Goal: Task Accomplishment & Management: Manage account settings

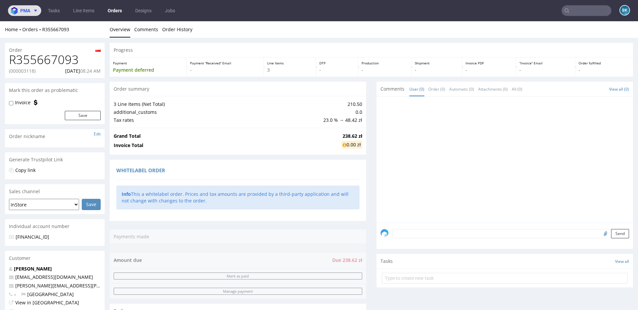
click at [28, 11] on span "pma" at bounding box center [25, 10] width 10 height 5
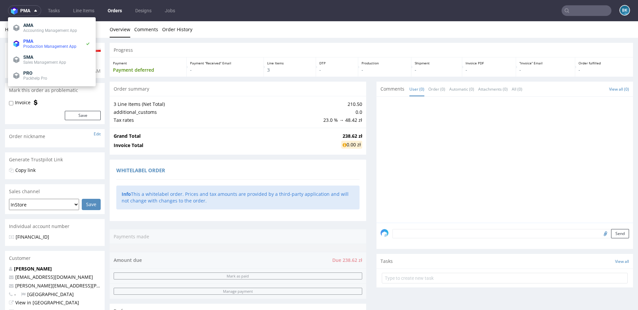
click at [124, 4] on nav "pma Tasks Line Items Orders Designs Jobs BK" at bounding box center [319, 10] width 638 height 21
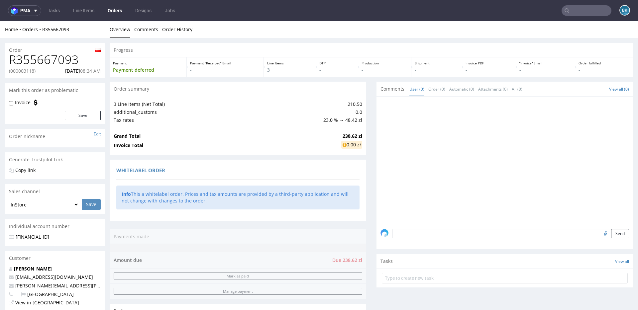
click at [115, 12] on link "Orders" at bounding box center [115, 10] width 22 height 11
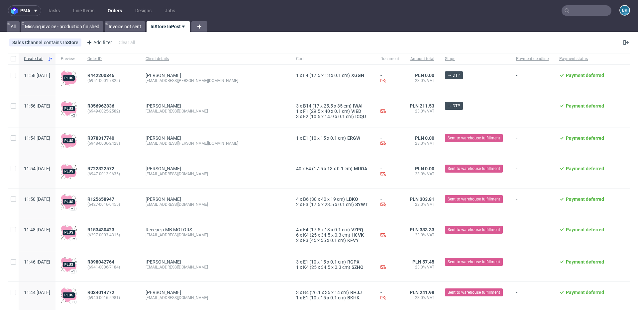
click at [575, 9] on input "text" at bounding box center [586, 10] width 50 height 11
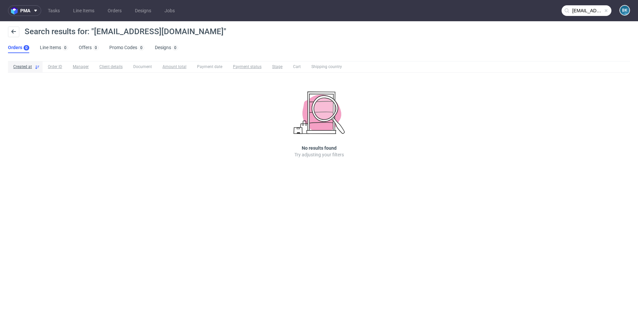
click at [583, 9] on input "kontakt@poshstore.eu" at bounding box center [586, 10] width 50 height 11
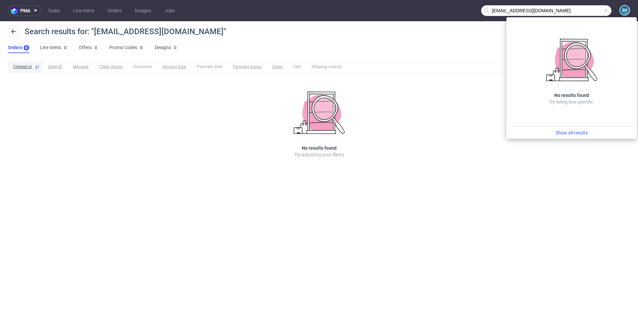
drag, startPoint x: 506, startPoint y: 11, endPoint x: 483, endPoint y: 11, distance: 23.6
click at [483, 11] on input "kontakt@poshstore.eu" at bounding box center [546, 10] width 130 height 11
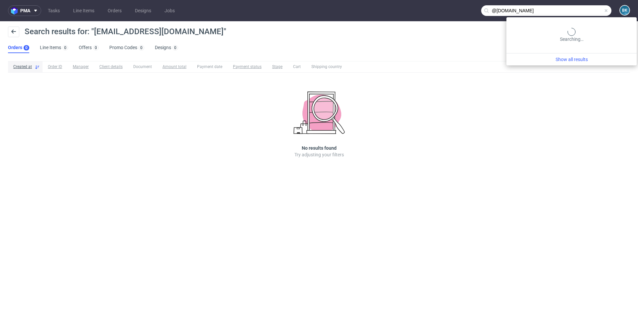
type input "@poshstore.eu"
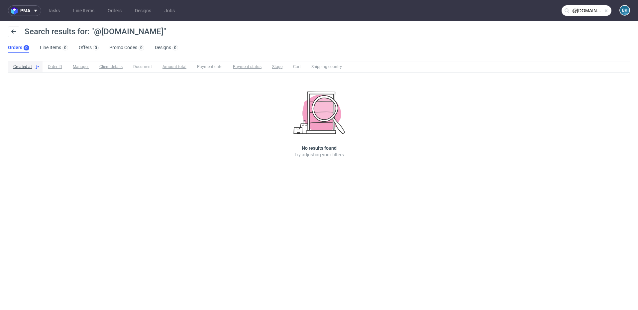
click at [580, 11] on input "@poshstore.eu" at bounding box center [586, 10] width 50 height 11
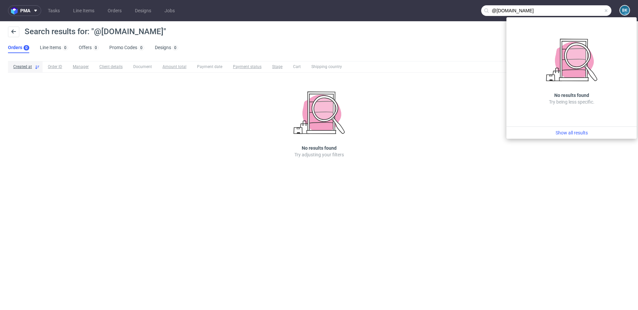
drag, startPoint x: 528, startPoint y: 10, endPoint x: 484, endPoint y: 10, distance: 43.9
click at [484, 10] on div "@poshstore.eu" at bounding box center [546, 10] width 130 height 11
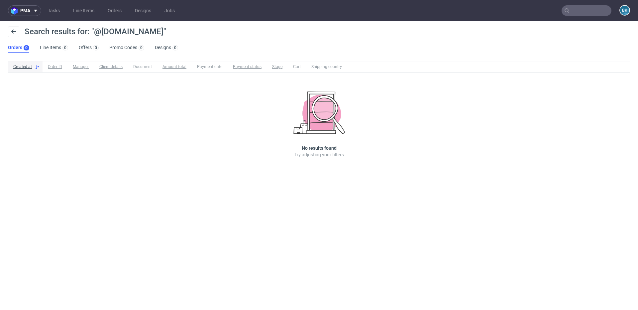
click at [574, 11] on input "text" at bounding box center [586, 10] width 50 height 11
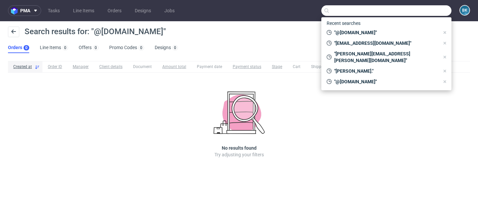
paste input "jacek.galan@arriba.com.pl"
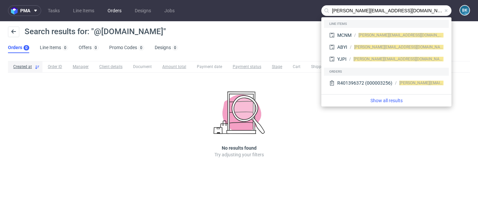
type input "jacek.galan@arriba.com.pl"
click at [118, 11] on link "Orders" at bounding box center [115, 10] width 22 height 11
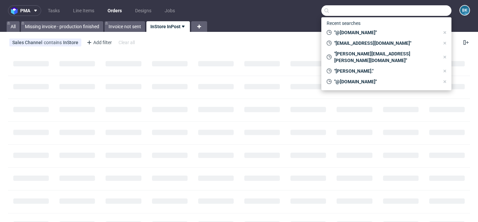
click at [368, 8] on input "text" at bounding box center [387, 10] width 130 height 11
paste input "jacek.galan@arriba.com.pl"
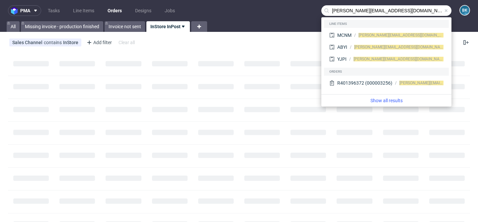
type input "jacek.galan@arriba.com.pl"
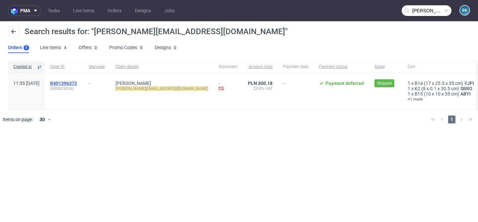
click at [77, 83] on span "R401396372" at bounding box center [63, 83] width 27 height 5
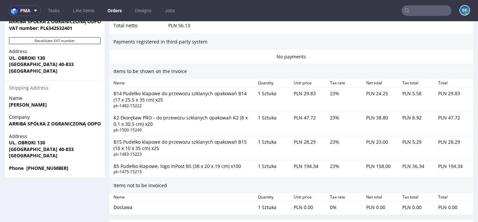
scroll to position [378, 0]
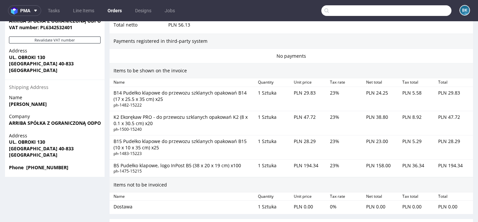
click at [422, 10] on input "text" at bounding box center [387, 10] width 130 height 11
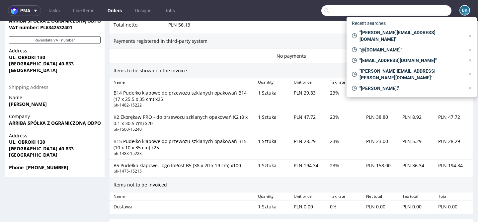
paste input "jacek.galan@arriba.com.pl"
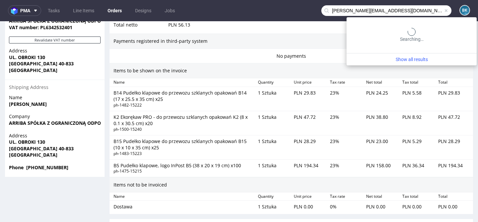
type input "jacek.galan@arriba.com.pl"
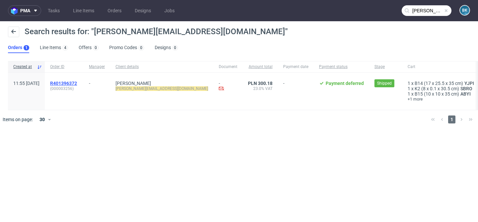
click at [77, 85] on span "R401396372" at bounding box center [63, 83] width 27 height 5
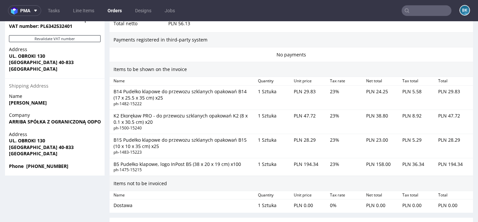
scroll to position [515, 0]
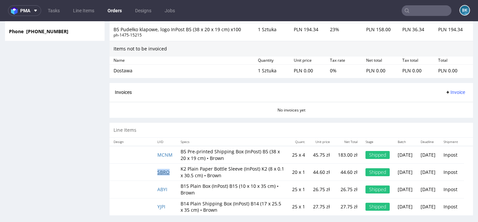
click at [163, 169] on link "SBRO" at bounding box center [163, 172] width 12 height 6
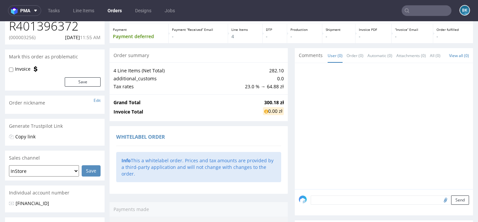
scroll to position [0, 0]
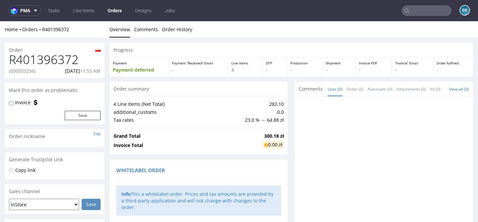
click at [116, 7] on link "Orders" at bounding box center [115, 10] width 22 height 11
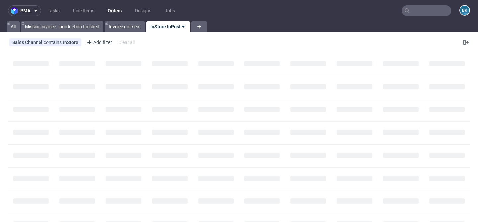
click at [429, 9] on input "text" at bounding box center [427, 10] width 50 height 11
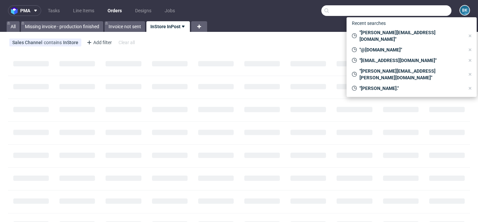
paste input "adrian@poshstore.eu"
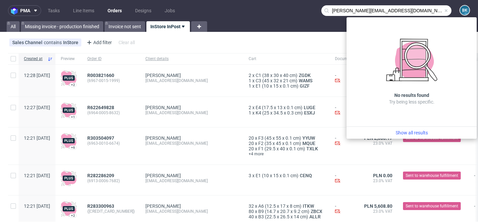
type input "adrian@poshstore.eu"
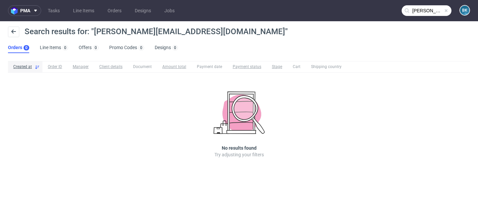
click at [446, 12] on span at bounding box center [446, 10] width 5 height 5
click at [436, 12] on input "text" at bounding box center [427, 10] width 50 height 11
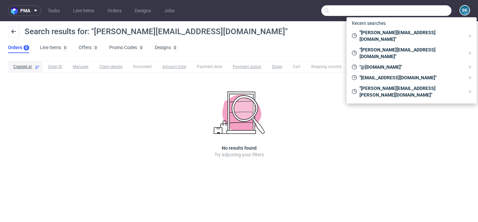
paste input "R394948300"
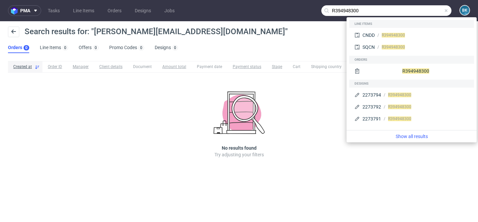
type input "R394948300"
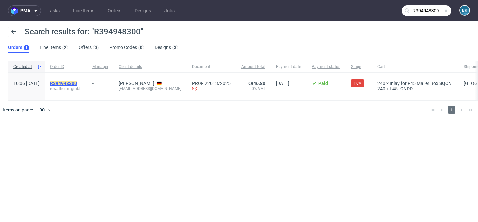
click at [77, 82] on mark "R394948300" at bounding box center [63, 83] width 27 height 5
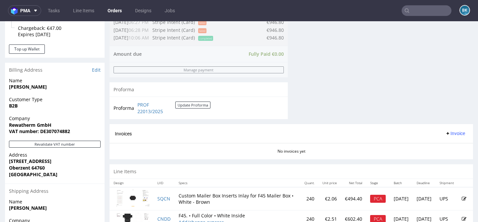
scroll to position [358, 0]
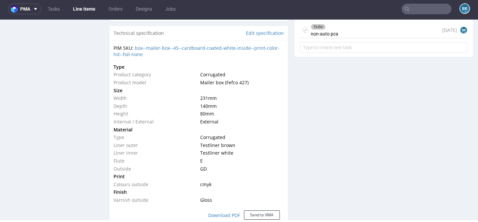
scroll to position [441, 0]
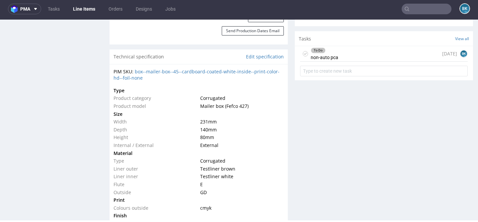
click at [335, 53] on div "To Do non-auto pca" at bounding box center [325, 53] width 28 height 15
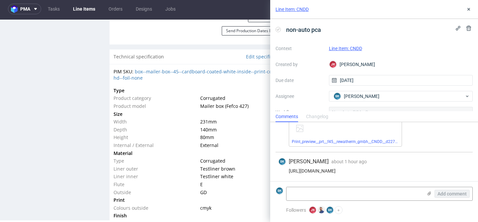
scroll to position [92, 0]
click at [469, 8] on icon at bounding box center [468, 9] width 5 height 5
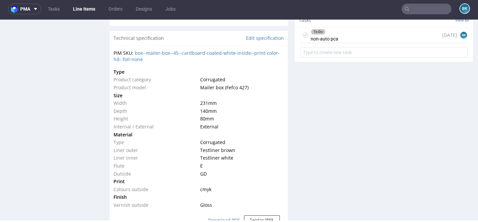
scroll to position [462, 0]
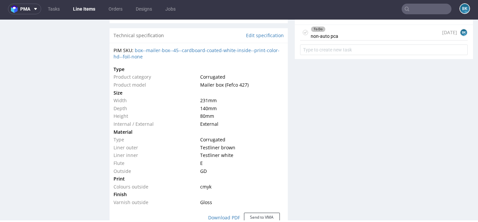
click at [335, 37] on div "To Do non-auto pca" at bounding box center [325, 32] width 28 height 15
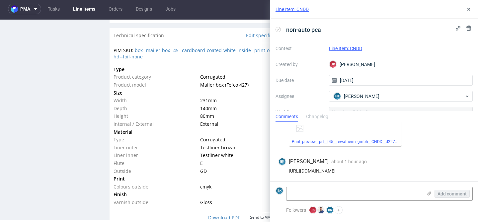
scroll to position [92, 0]
click at [470, 10] on icon at bounding box center [468, 9] width 5 height 5
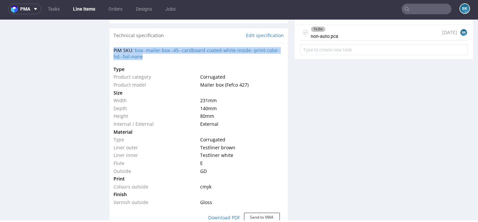
drag, startPoint x: 111, startPoint y: 48, endPoint x: 145, endPoint y: 59, distance: 36.5
click at [145, 59] on div "PIM SKU: box--mailer-box--45--cardboard-coated-white-inside--print-color-hd--fo…" at bounding box center [199, 138] width 178 height 190
copy div "PIM SKU: box--mailer-box--45--cardboard-coated-white-inside--print-color-hd--fo…"
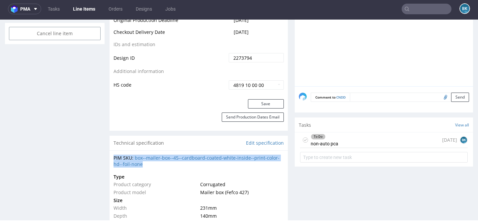
scroll to position [362, 0]
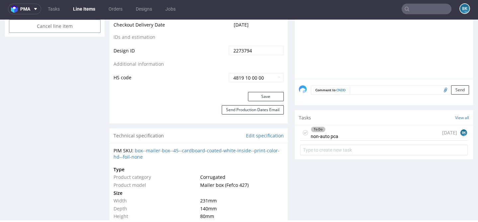
click at [332, 136] on div "To Do non-auto pca" at bounding box center [325, 132] width 28 height 15
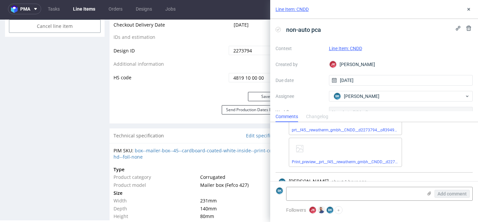
scroll to position [92, 0]
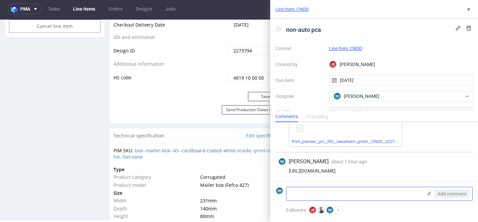
click at [325, 195] on textarea at bounding box center [355, 193] width 136 height 13
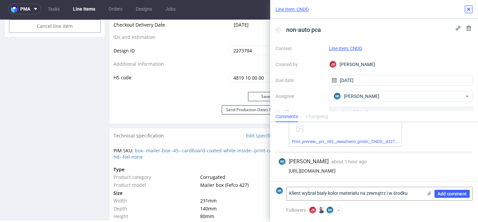
type textarea "Klient wybrał biały kolor materiału na zewnątrz i w środku"
click at [467, 9] on icon at bounding box center [468, 9] width 5 height 5
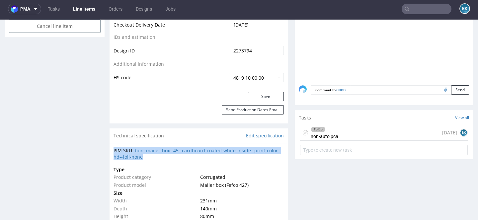
drag, startPoint x: 111, startPoint y: 148, endPoint x: 152, endPoint y: 157, distance: 42.3
copy div "PIM SKU: box--mailer-box--45--cardboard-coated-white-inside--print-color-hd--fo…"
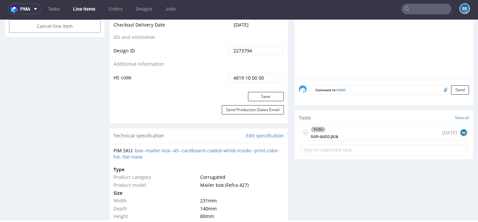
click at [339, 137] on div "To Do non-auto pca 1 day ago BK" at bounding box center [384, 133] width 168 height 16
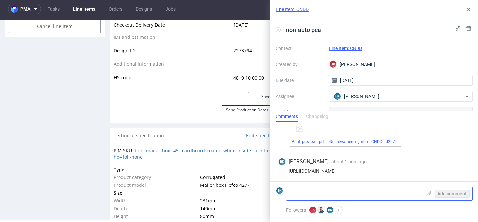
scroll to position [92, 0]
click at [375, 195] on textarea at bounding box center [355, 193] width 136 height 13
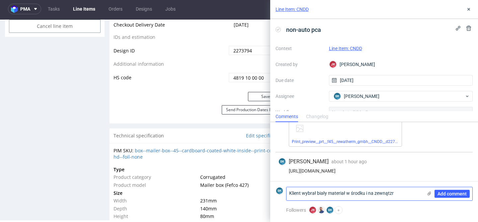
paste textarea "PIM SKU: box--mailer-box--45--cardboard-coated-white-inside--print-color-hd--fo…"
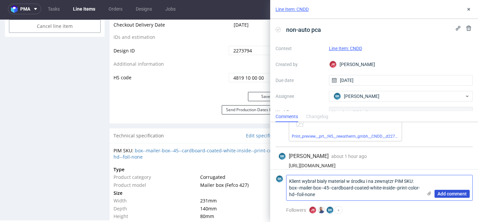
type textarea "Klient wybrał [PERSON_NAME] materiał w środku i na zewnątzr PIM SKU: box--maile…"
click at [447, 193] on span "Add comment" at bounding box center [452, 194] width 29 height 5
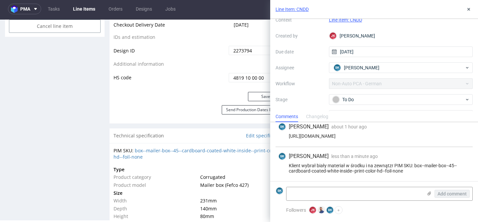
scroll to position [28, 0]
click at [360, 67] on span "[PERSON_NAME]" at bounding box center [362, 68] width 36 height 7
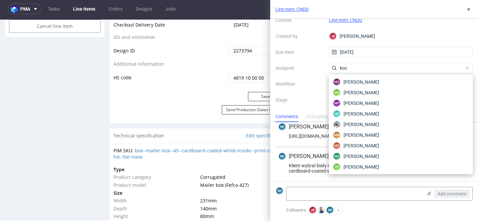
scroll to position [0, 0]
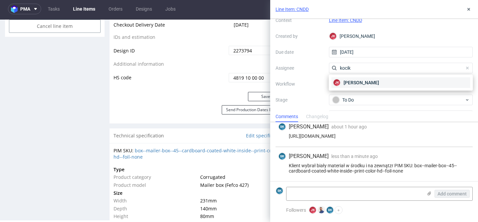
type input "kocik"
click at [359, 81] on span "[PERSON_NAME]" at bounding box center [362, 82] width 36 height 7
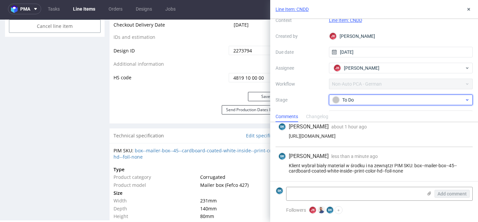
click at [357, 102] on div "To Do" at bounding box center [399, 99] width 132 height 7
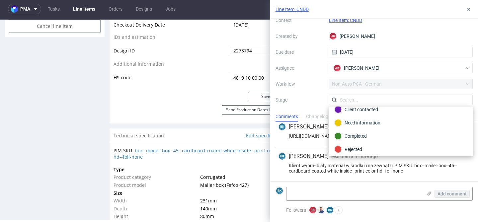
scroll to position [34, 0]
click at [370, 123] on div "Need information" at bounding box center [401, 121] width 133 height 7
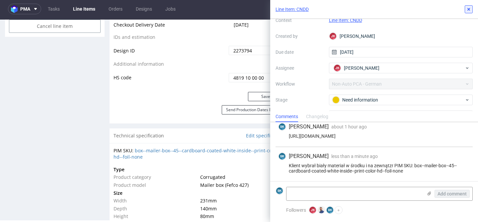
click at [469, 10] on use at bounding box center [469, 9] width 3 height 3
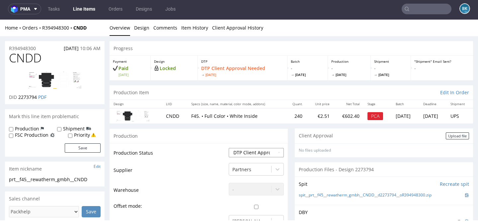
click at [244, 150] on select "Waiting for Artwork Waiting for Diecut Waiting for Mockup Waiting for DTP Waiti…" at bounding box center [256, 152] width 55 height 9
select select "back_for_dtp"
click at [229, 148] on select "Waiting for Artwork Waiting for Diecut Waiting for Mockup Waiting for DTP Waiti…" at bounding box center [256, 152] width 55 height 9
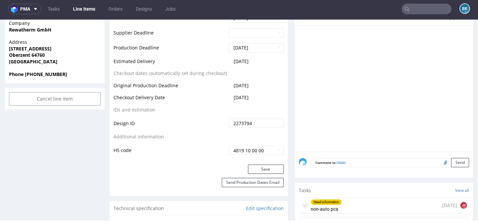
scroll to position [291, 0]
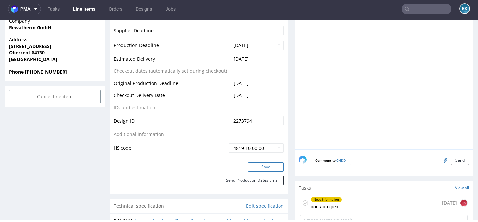
click at [260, 166] on button "Save" at bounding box center [266, 166] width 36 height 9
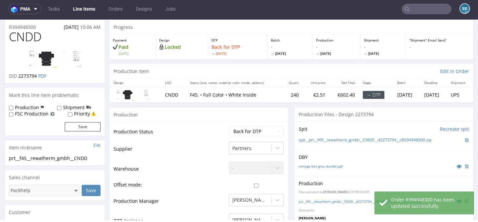
scroll to position [0, 0]
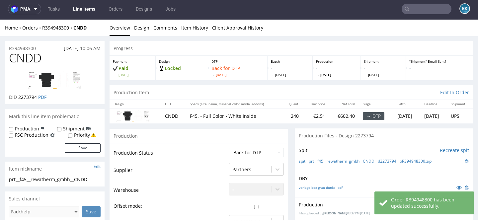
click at [28, 51] on span "CNDD" at bounding box center [25, 57] width 33 height 13
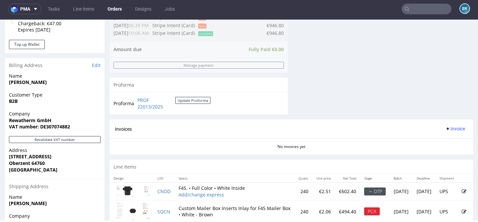
scroll to position [358, 0]
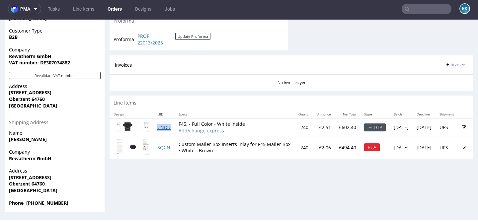
click at [163, 126] on link "CNDD" at bounding box center [163, 127] width 13 height 6
click at [162, 147] on link "SQCN" at bounding box center [163, 148] width 13 height 6
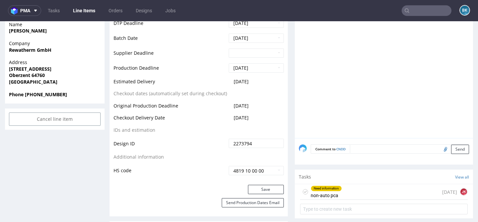
scroll to position [0, 0]
click at [371, 196] on div "Need information non-auto pca [DATE] [PERSON_NAME]" at bounding box center [384, 192] width 168 height 16
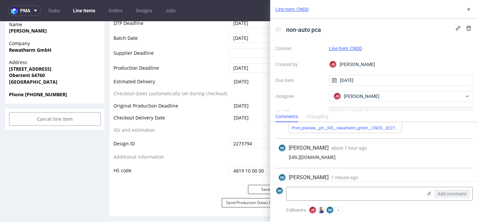
scroll to position [127, 0]
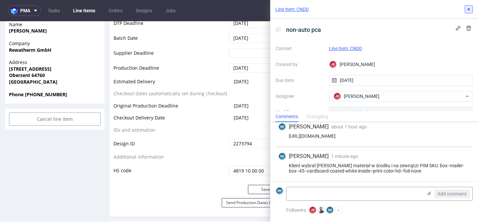
click at [469, 10] on icon at bounding box center [468, 9] width 5 height 5
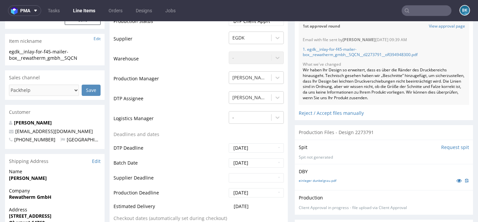
scroll to position [139, 0]
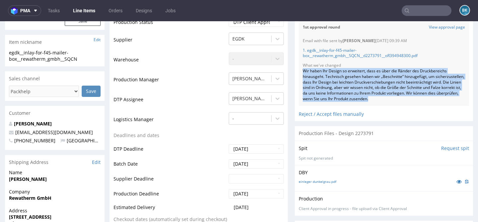
drag, startPoint x: 301, startPoint y: 70, endPoint x: 446, endPoint y: 102, distance: 148.2
click at [446, 102] on div "Wir haben Ihr Design so erweitert, dass es über die Ränder des Druckbereichs hi…" at bounding box center [384, 85] width 162 height 34
copy div "Wir haben Ihr Design so erweitert, dass es über die Ränder des Druckbereichs hi…"
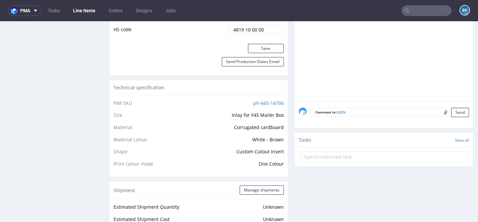
scroll to position [409, 0]
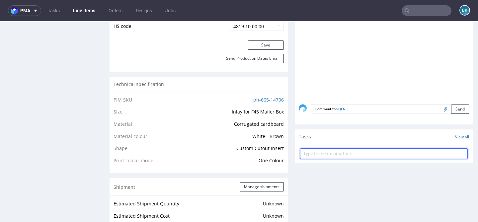
click at [341, 150] on input "text" at bounding box center [384, 153] width 168 height 11
type input "PCA info"
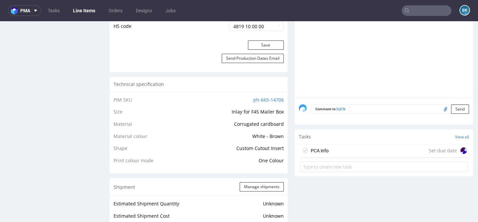
click at [349, 150] on div "PCA info Set due date" at bounding box center [384, 151] width 168 height 13
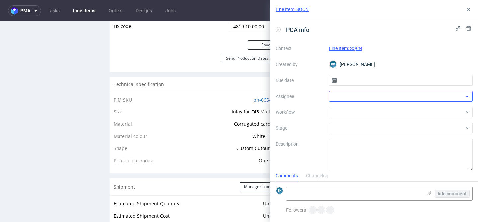
scroll to position [5, 0]
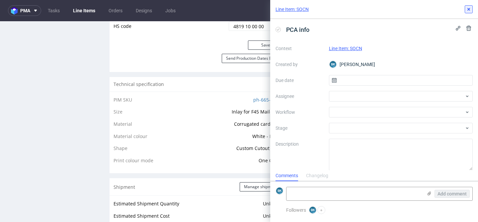
click at [469, 9] on use at bounding box center [469, 9] width 3 height 3
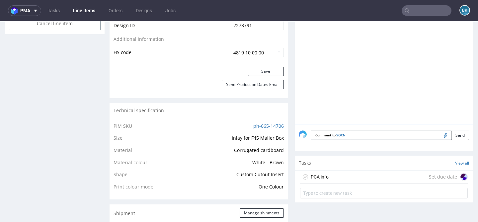
scroll to position [394, 0]
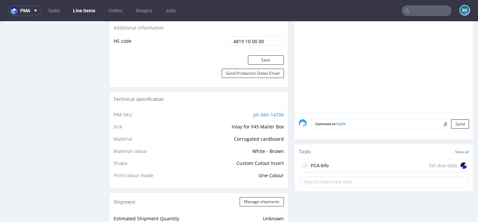
click at [342, 166] on div "PCA info Set due date" at bounding box center [384, 165] width 168 height 13
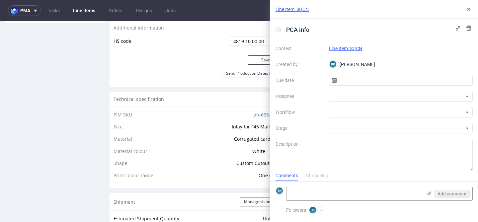
scroll to position [5, 0]
click at [351, 81] on input "text" at bounding box center [401, 80] width 144 height 11
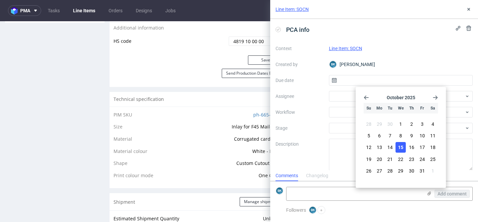
click at [399, 145] on span "15" at bounding box center [400, 147] width 5 height 7
type input "15/10/2025"
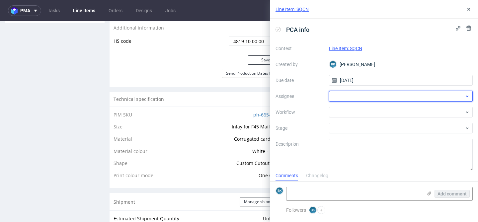
click at [353, 98] on div at bounding box center [401, 96] width 144 height 11
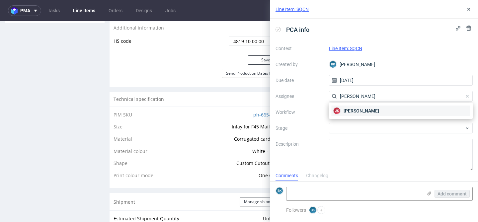
type input "kocik"
click at [345, 113] on span "[PERSON_NAME]" at bounding box center [362, 111] width 36 height 7
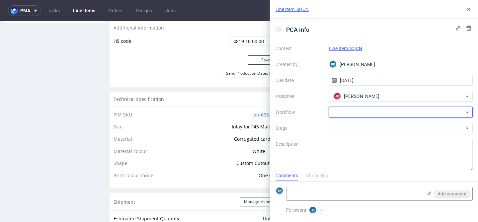
click at [349, 114] on div at bounding box center [401, 112] width 144 height 11
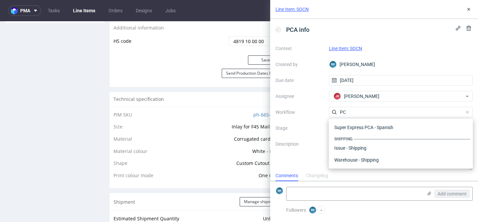
scroll to position [84, 0]
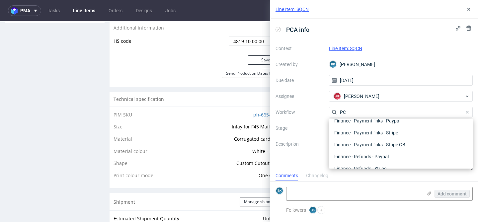
type input "PCA"
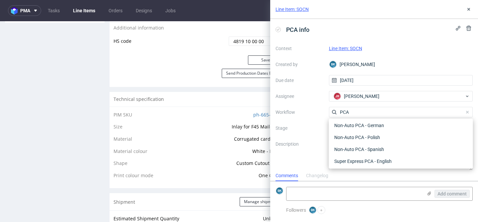
scroll to position [0, 0]
drag, startPoint x: 356, startPoint y: 112, endPoint x: 324, endPoint y: 112, distance: 31.9
click at [324, 112] on div "Context Line Item: SQCN Created by BK Bogna Krystian Due date 15/10/2025 Assign…" at bounding box center [374, 107] width 197 height 128
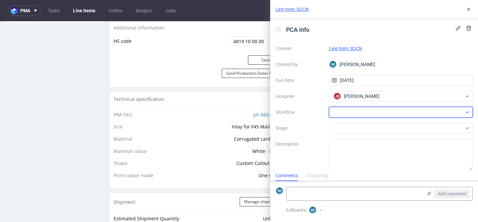
click at [346, 115] on div at bounding box center [401, 112] width 144 height 11
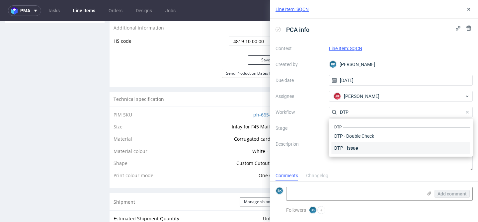
type input "DTP"
click at [347, 150] on div "DTP - Issue" at bounding box center [401, 148] width 139 height 12
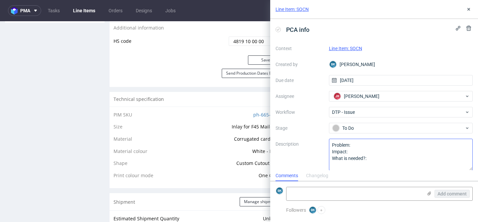
scroll to position [6, 0]
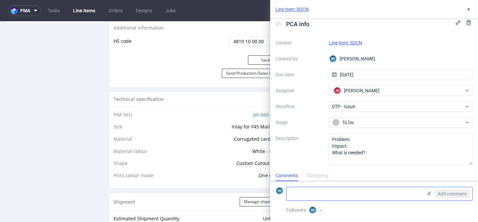
click at [326, 198] on textarea at bounding box center [355, 193] width 136 height 13
type textarea "Klient podesłał wymiary produktu"
click at [431, 195] on icon at bounding box center [429, 193] width 5 height 5
click at [0, 0] on input "file" at bounding box center [0, 0] width 0 height 0
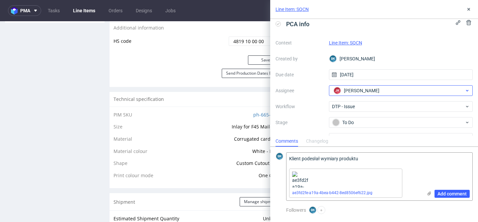
scroll to position [22, 0]
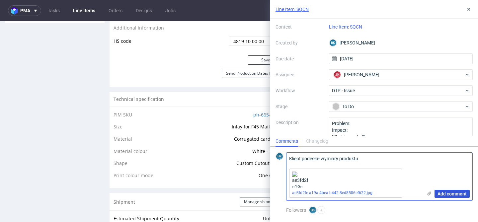
click at [457, 193] on span "Add comment" at bounding box center [452, 194] width 29 height 5
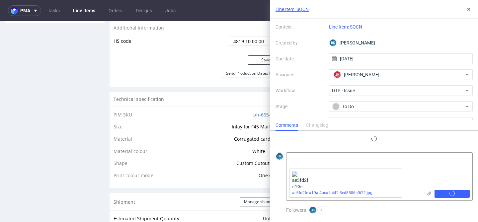
scroll to position [0, 0]
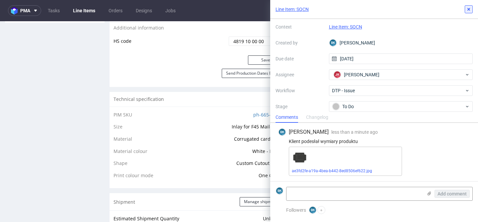
click at [469, 11] on icon at bounding box center [468, 9] width 5 height 5
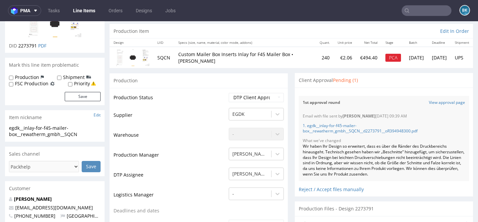
scroll to position [59, 0]
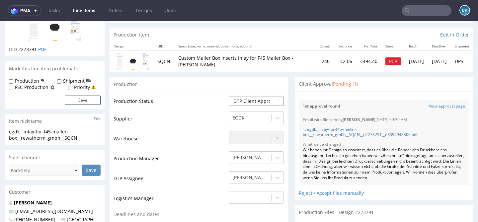
click at [251, 100] on select "Waiting for Artwork Waiting for Diecut Waiting for Mockup Waiting for DTP Waiti…" at bounding box center [256, 101] width 55 height 9
select select "back_for_dtp"
click at [229, 97] on select "Waiting for Artwork Waiting for Diecut Waiting for Mockup Waiting for DTP Waiti…" at bounding box center [256, 101] width 55 height 9
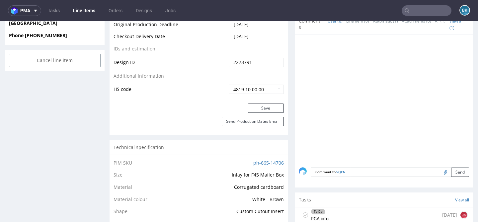
scroll to position [337, 0]
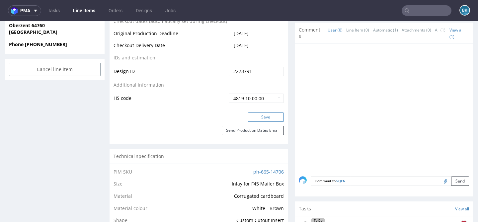
click at [269, 116] on button "Save" at bounding box center [266, 117] width 36 height 9
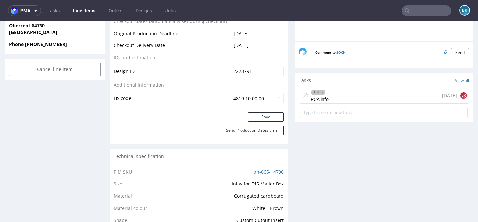
click at [339, 93] on div "To Do PCA info today JK" at bounding box center [384, 96] width 168 height 16
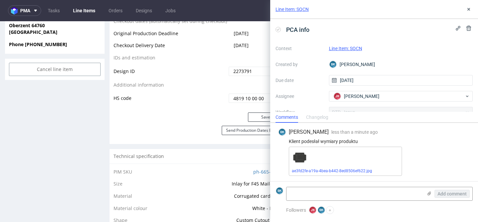
scroll to position [51, 0]
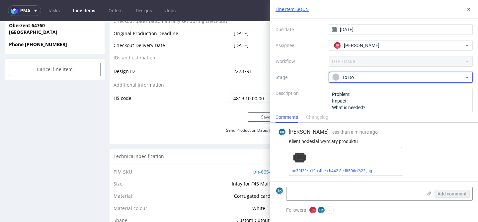
click at [346, 75] on div "To Do" at bounding box center [399, 77] width 132 height 7
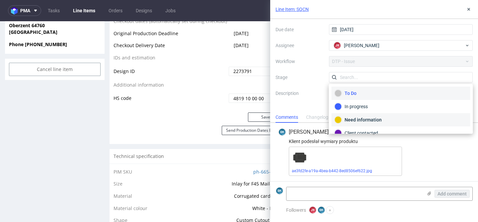
click at [364, 118] on div "Need information" at bounding box center [401, 119] width 133 height 7
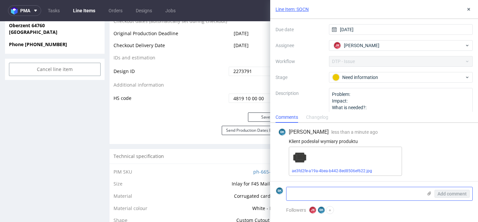
click at [324, 193] on textarea at bounding box center [355, 193] width 136 height 13
type textarea "C"
type textarea "Klient pyta, czy może już zaakceptować projekt?"
click at [453, 192] on span "Add comment" at bounding box center [452, 194] width 29 height 5
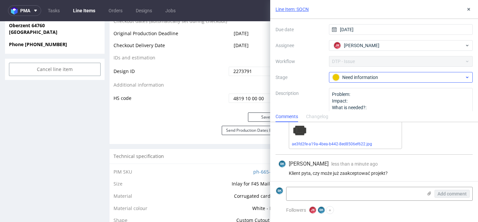
scroll to position [29, 0]
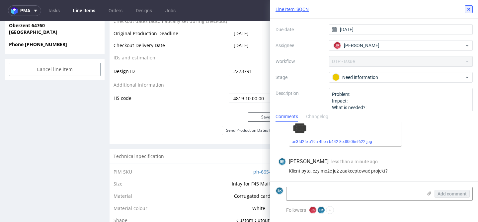
click at [471, 8] on icon at bounding box center [468, 9] width 5 height 5
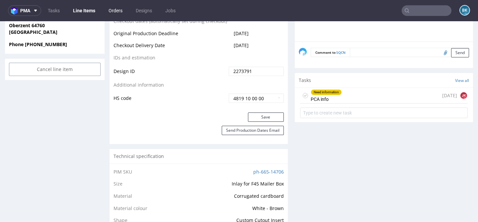
click at [109, 10] on link "Orders" at bounding box center [116, 10] width 22 height 11
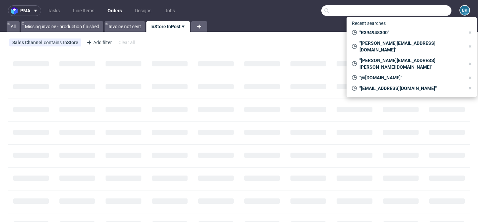
click at [431, 11] on input "text" at bounding box center [387, 10] width 130 height 11
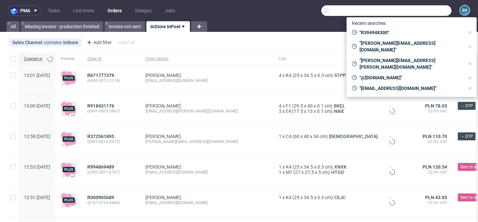
paste input "adrian@poshstore.eu"
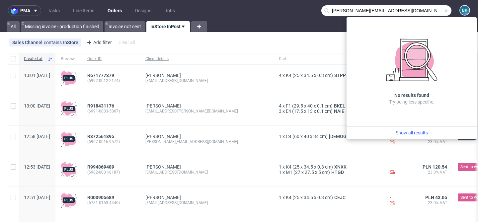
drag, startPoint x: 341, startPoint y: 11, endPoint x: 304, endPoint y: 11, distance: 37.9
click at [304, 11] on nav "pma Tasks Line Items Orders Designs Jobs adrian@poshstore.eu BK" at bounding box center [239, 10] width 478 height 21
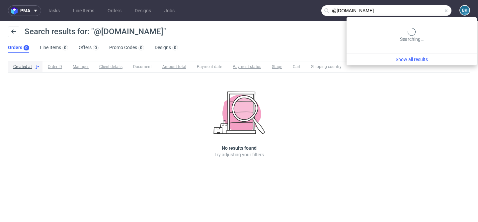
click at [421, 8] on input "@poshstore.eu" at bounding box center [387, 10] width 130 height 11
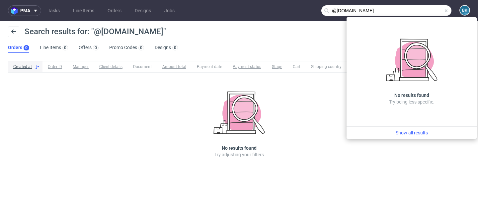
drag, startPoint x: 337, startPoint y: 12, endPoint x: 326, endPoint y: 11, distance: 11.0
click at [326, 11] on div "@poshstore.eu" at bounding box center [387, 10] width 130 height 11
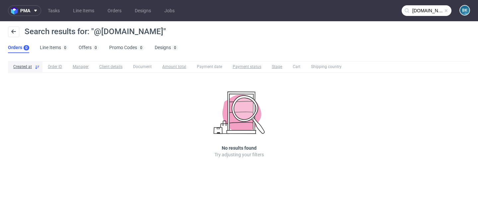
type input "poshstore.eu"
click at [446, 11] on span at bounding box center [446, 10] width 5 height 5
click at [422, 11] on input "text" at bounding box center [427, 10] width 50 height 11
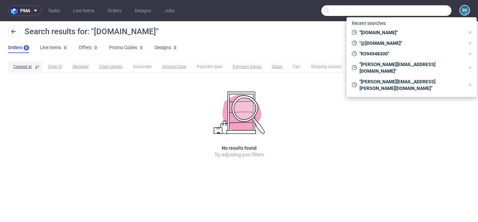
paste input "adrian@poshstore.eu"
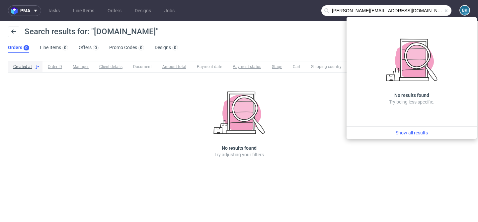
type input "adrian@poshstore.eu"
